Goal: Task Accomplishment & Management: Complete application form

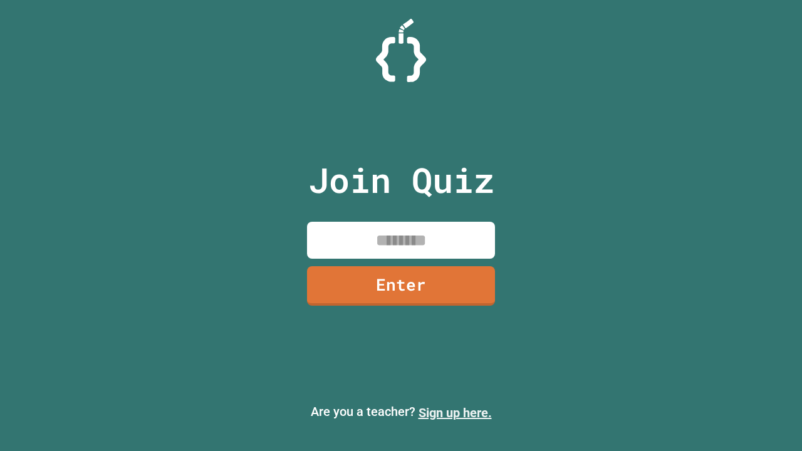
click at [455, 413] on link "Sign up here." at bounding box center [454, 412] width 73 height 15
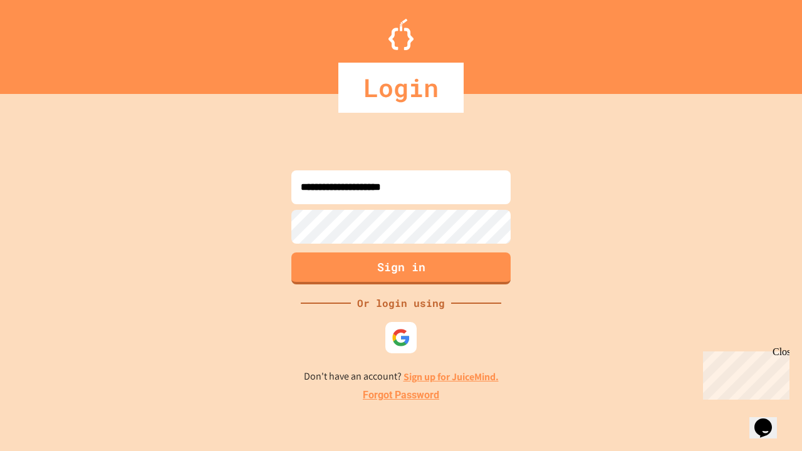
type input "**********"
